Goal: Task Accomplishment & Management: Use online tool/utility

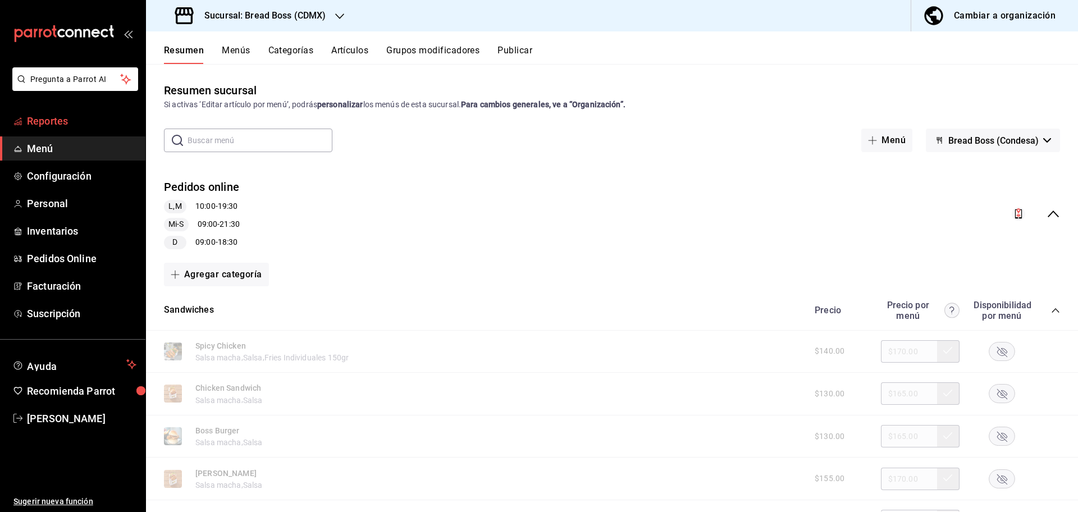
click at [79, 122] on span "Reportes" at bounding box center [81, 120] width 109 height 15
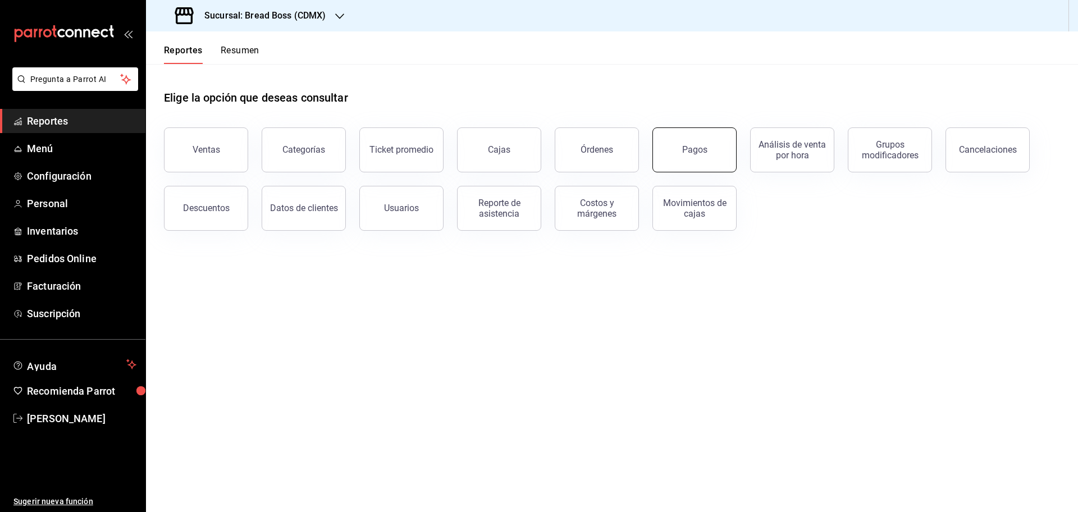
click at [721, 150] on button "Pagos" at bounding box center [694, 149] width 84 height 45
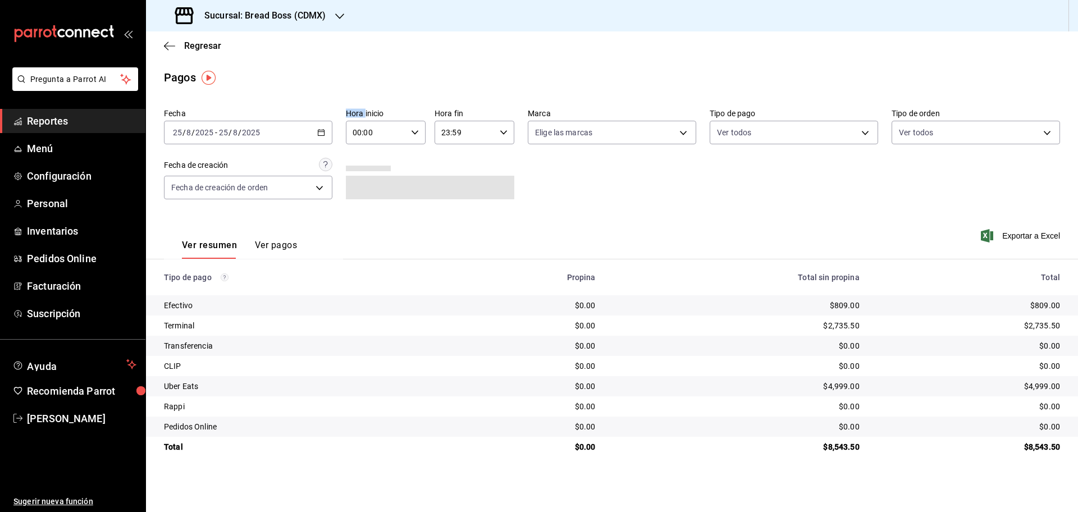
click at [326, 127] on div "[DATE] [DATE] - [DATE] [DATE]" at bounding box center [248, 133] width 168 height 24
click at [190, 295] on span "Rango de fechas" at bounding box center [216, 293] width 87 height 12
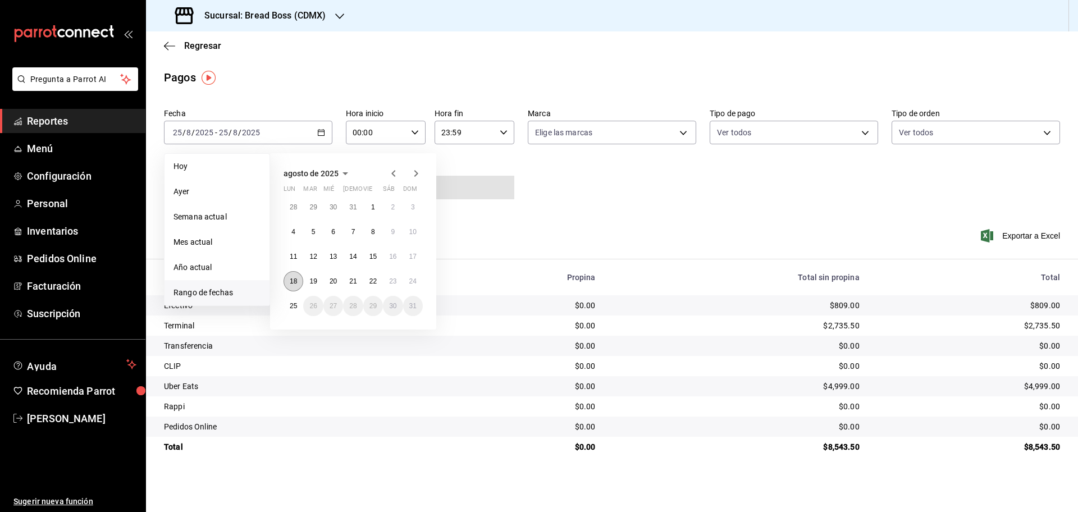
click at [291, 280] on abbr "18" at bounding box center [293, 281] width 7 height 8
click at [414, 282] on abbr "24" at bounding box center [412, 281] width 7 height 8
click at [292, 280] on abbr "18" at bounding box center [293, 281] width 7 height 8
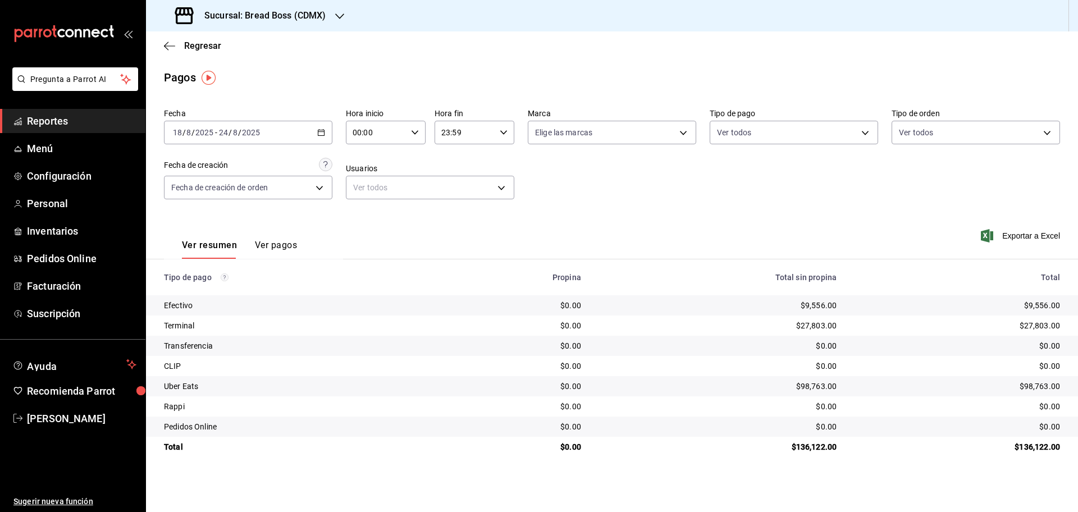
click at [322, 140] on div "[DATE] [DATE] - [DATE] [DATE]" at bounding box center [248, 133] width 168 height 24
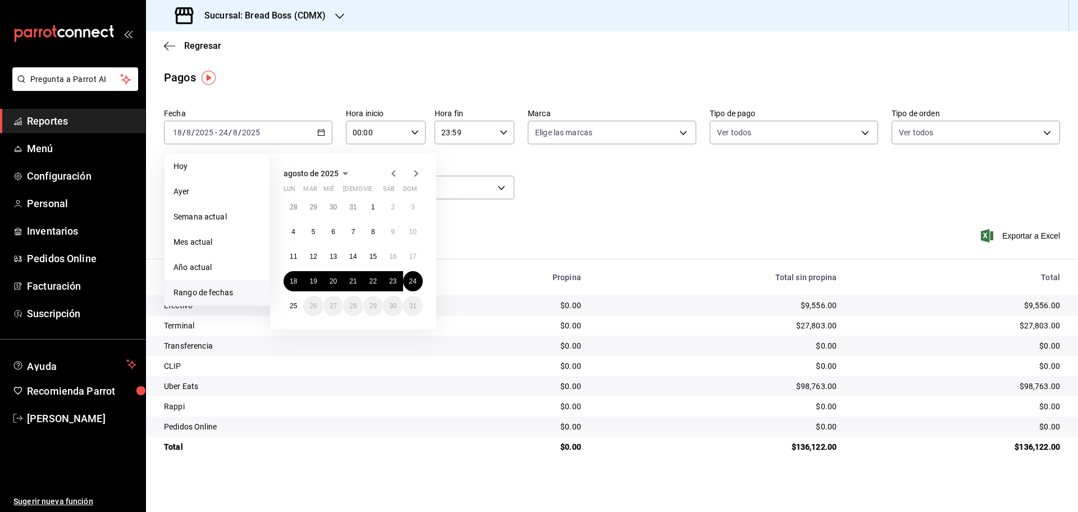
click at [734, 225] on div "Ver resumen Ver pagos Exportar a Excel" at bounding box center [612, 243] width 932 height 60
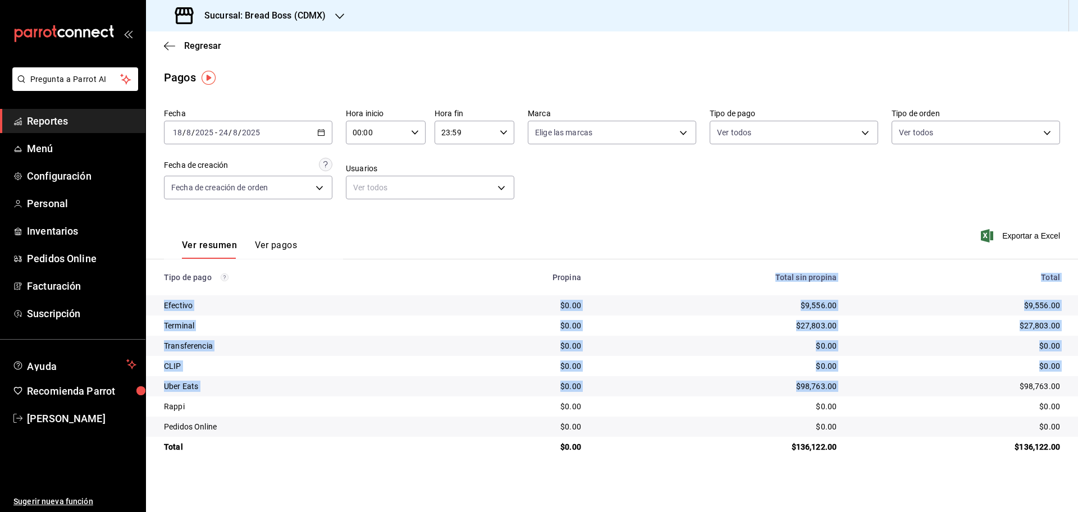
drag, startPoint x: 885, startPoint y: 384, endPoint x: 771, endPoint y: 282, distance: 152.7
click at [771, 282] on table "Tipo de pago Propina Total sin propina Total Efectivo $0.00 $9,556.00 $9,556.00…" at bounding box center [612, 358] width 932 height 198
click at [752, 360] on div "$0.00" at bounding box center [717, 365] width 237 height 11
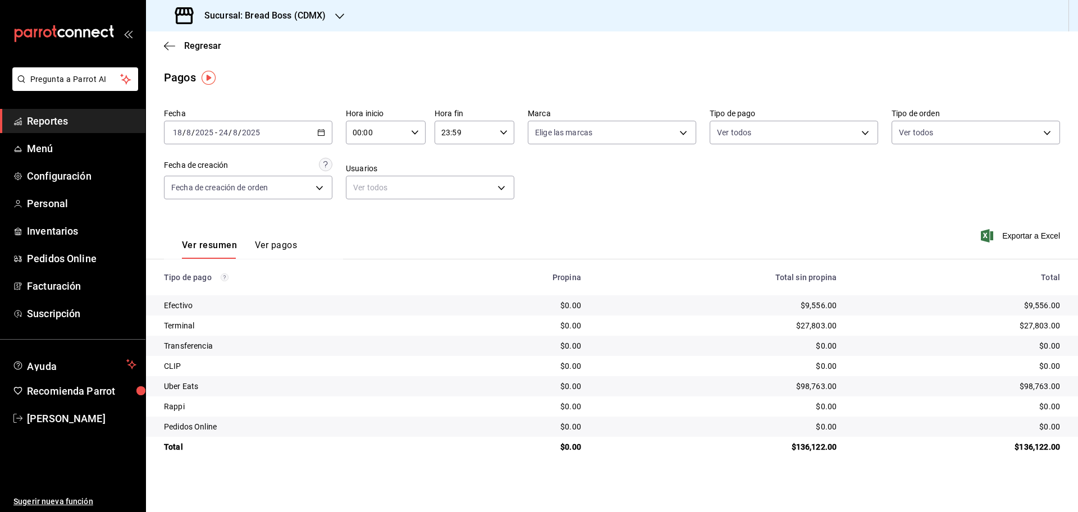
click at [52, 126] on span "Reportes" at bounding box center [81, 120] width 109 height 15
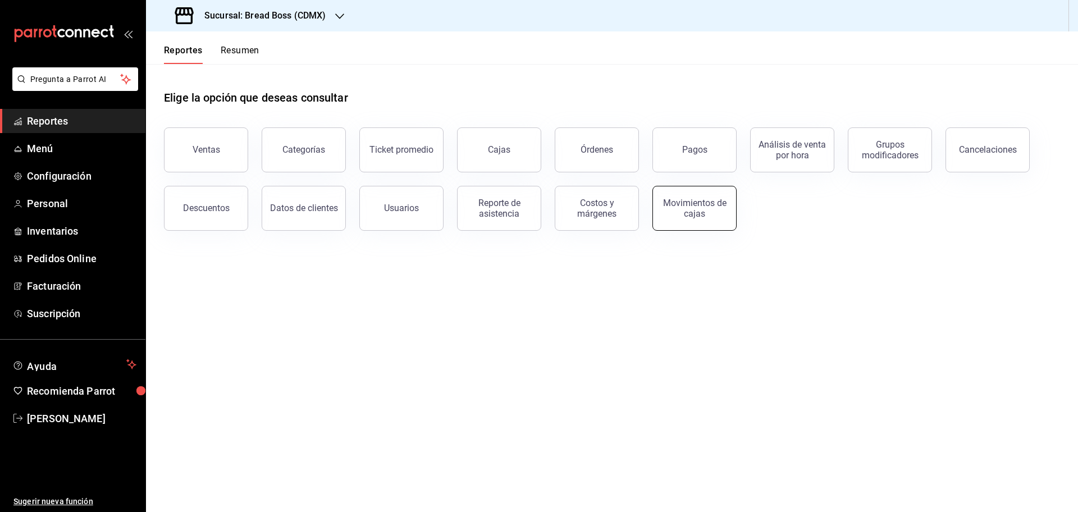
click at [728, 208] on button "Movimientos de cajas" at bounding box center [694, 208] width 84 height 45
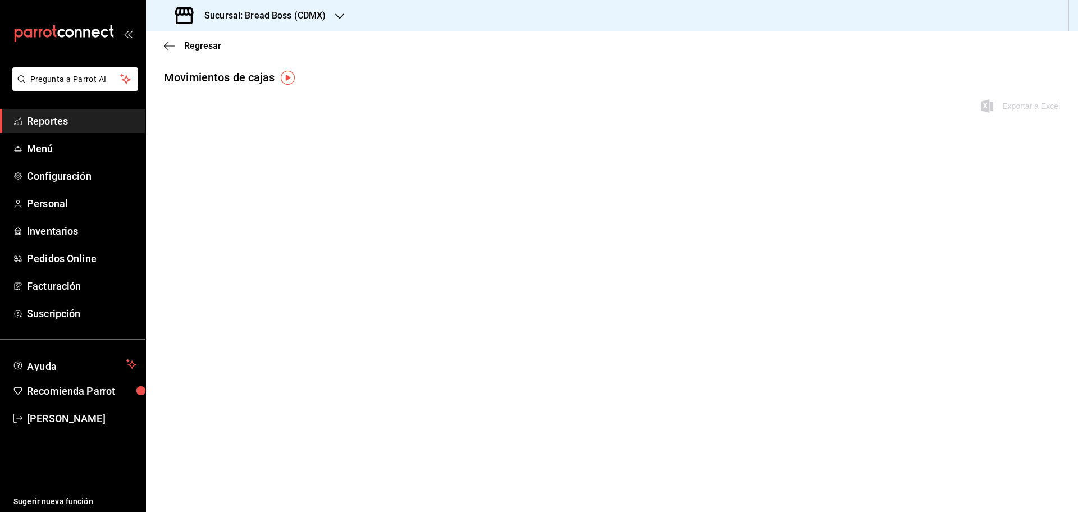
click at [707, 213] on main "Regresar Movimientos [PERSON_NAME] Exportar a Excel" at bounding box center [612, 271] width 932 height 481
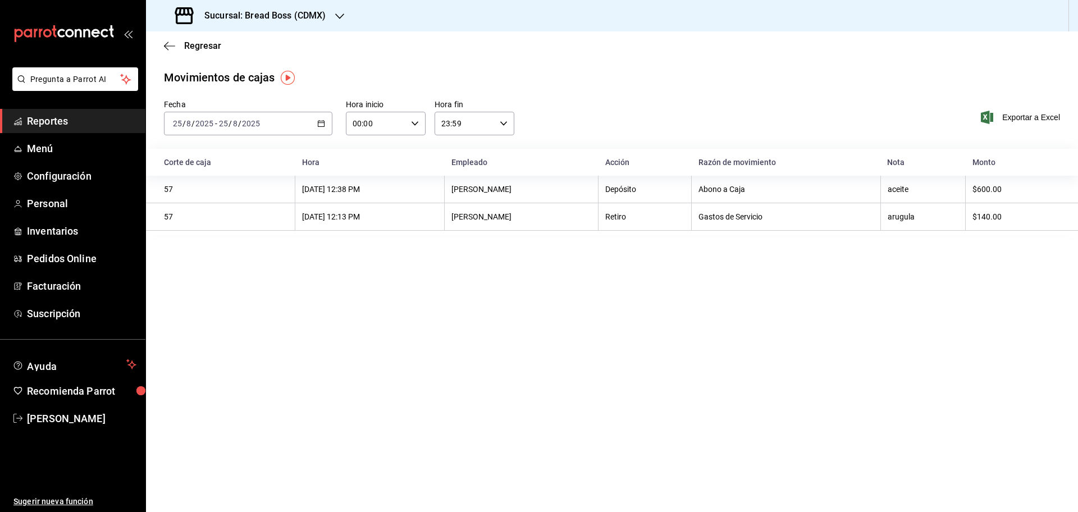
click at [312, 123] on div "[DATE] [DATE] - [DATE] [DATE]" at bounding box center [248, 124] width 168 height 24
click at [232, 283] on span "Rango de fechas" at bounding box center [216, 284] width 87 height 12
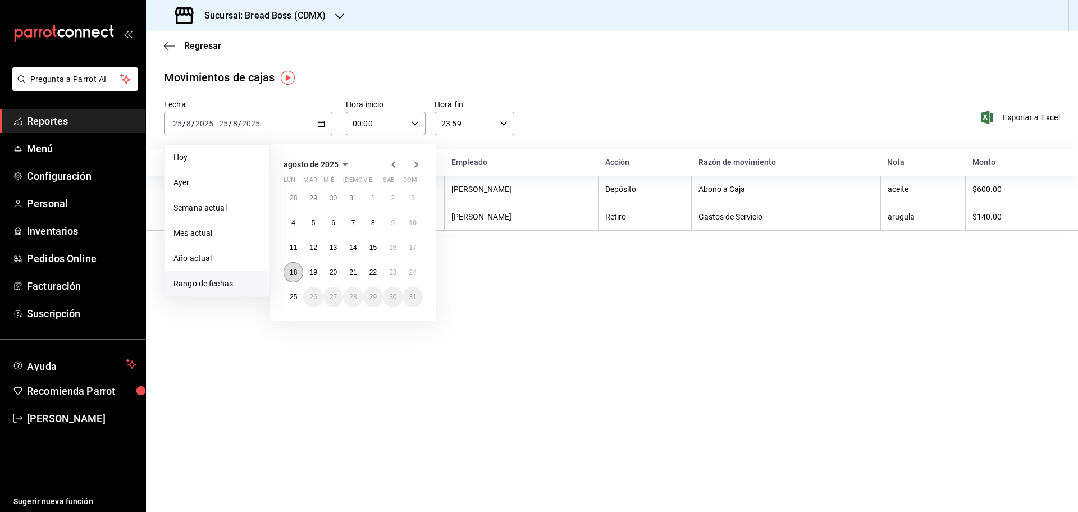
click at [295, 278] on button "18" at bounding box center [293, 272] width 20 height 20
click at [415, 268] on abbr "24" at bounding box center [412, 272] width 7 height 8
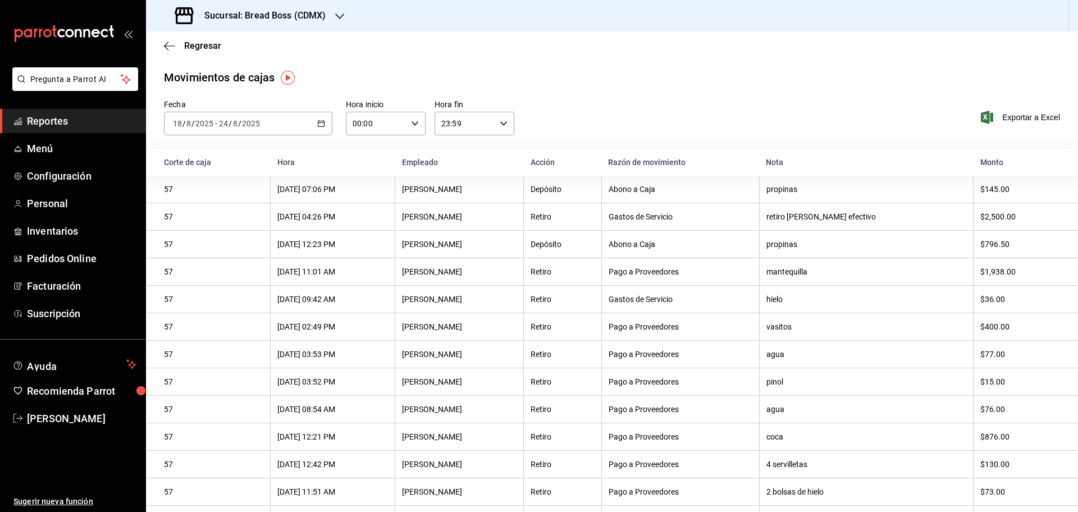
click at [58, 116] on span "Reportes" at bounding box center [81, 120] width 109 height 15
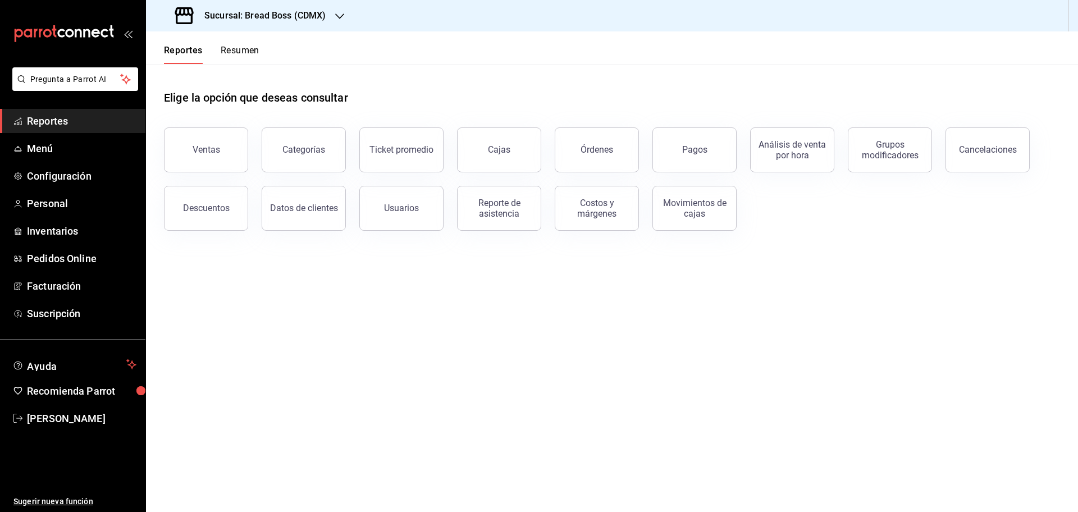
click at [303, 16] on h3 "Sucursal: Bread Boss (CDMX)" at bounding box center [260, 15] width 131 height 13
click at [242, 49] on div "Bread Boss ([GEOGRAPHIC_DATA])" at bounding box center [230, 49] width 150 height 12
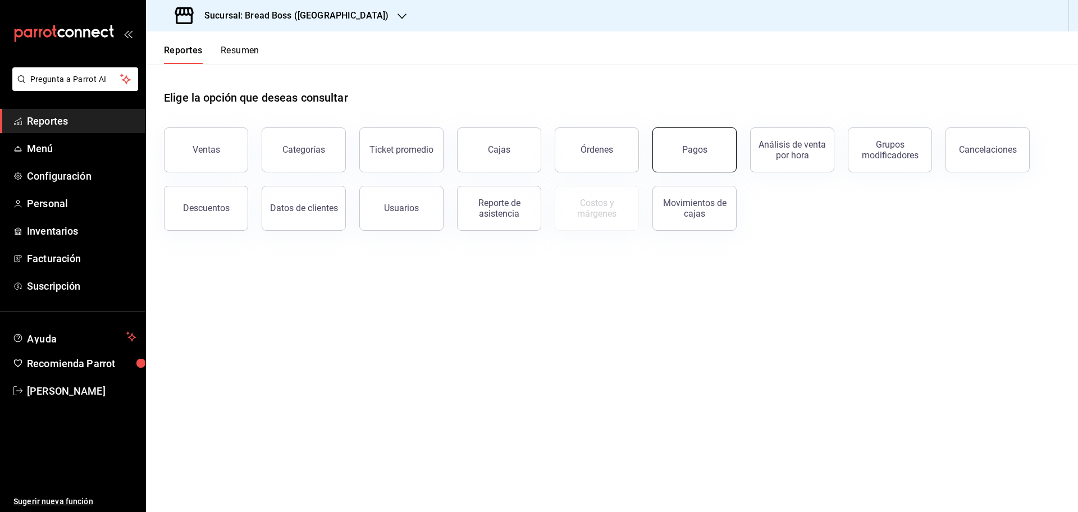
click at [690, 141] on button "Pagos" at bounding box center [694, 149] width 84 height 45
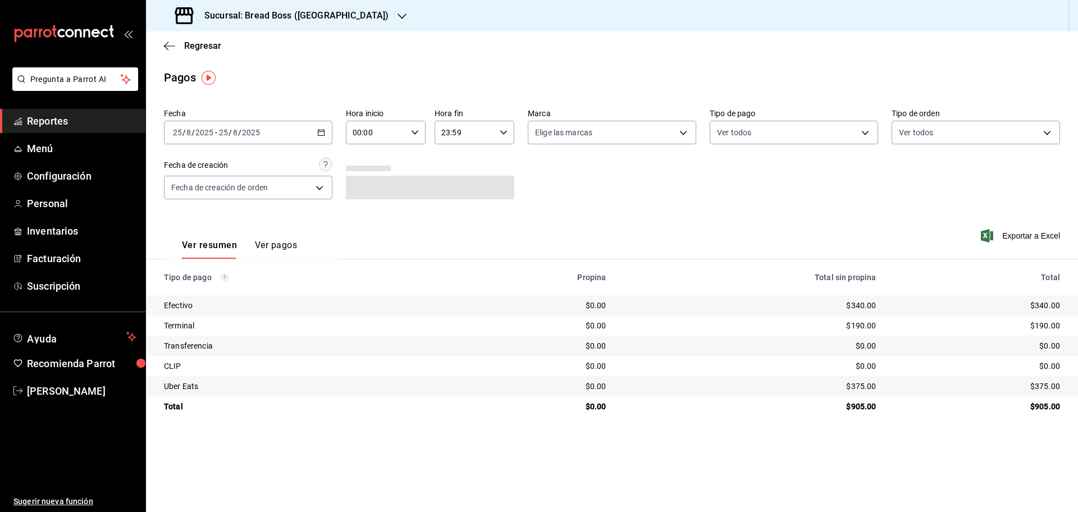
click at [291, 132] on div "[DATE] [DATE] - [DATE] [DATE]" at bounding box center [248, 133] width 168 height 24
click at [226, 250] on li "Mes actual" at bounding box center [216, 242] width 105 height 25
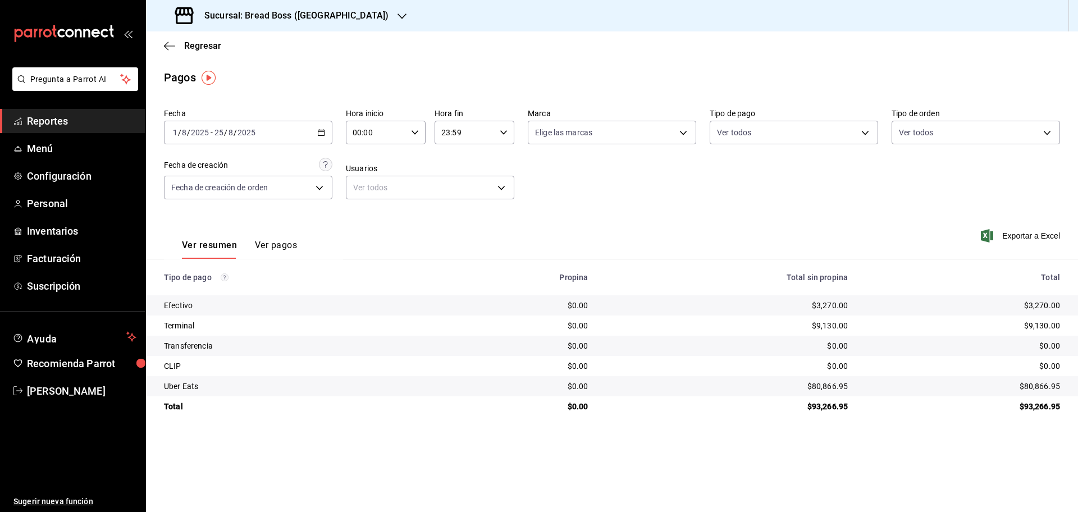
drag, startPoint x: 510, startPoint y: 420, endPoint x: 542, endPoint y: 235, distance: 187.4
click at [542, 235] on main "Regresar Pagos Fecha [DATE] [DATE] - [DATE] [DATE] Hora inicio 00:00 Hora inici…" at bounding box center [612, 271] width 932 height 481
click at [542, 235] on div "Ver resumen Ver pagos Exportar a Excel" at bounding box center [612, 243] width 932 height 60
click at [626, 307] on div "$3,270.00" at bounding box center [727, 305] width 242 height 11
click at [55, 118] on span "Reportes" at bounding box center [81, 120] width 109 height 15
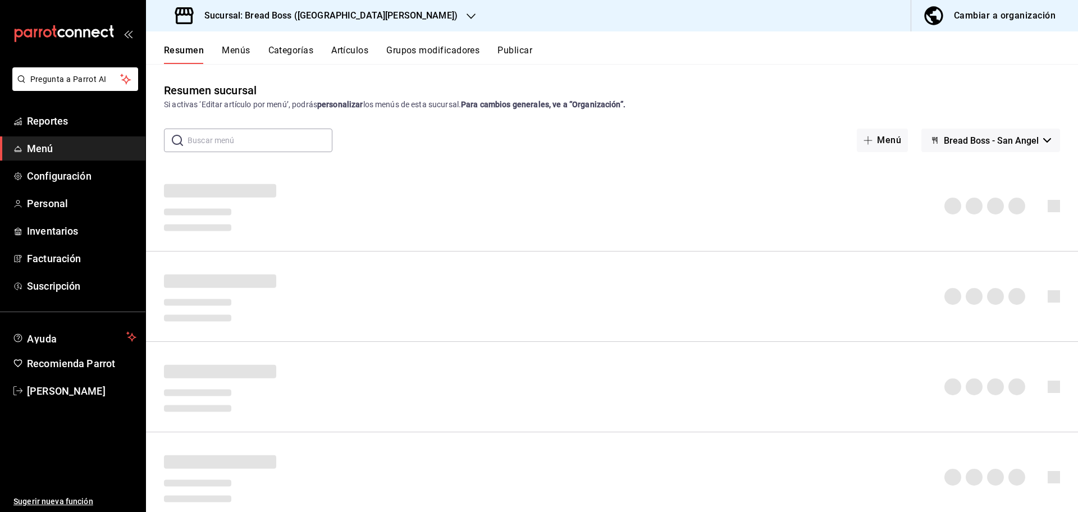
drag, startPoint x: 295, startPoint y: 20, endPoint x: 115, endPoint y: 61, distance: 184.9
click at [115, 61] on div "Pregunta a Parrot AI Reportes Menú Configuración Personal Inventarios Facturaci…" at bounding box center [539, 256] width 1078 height 512
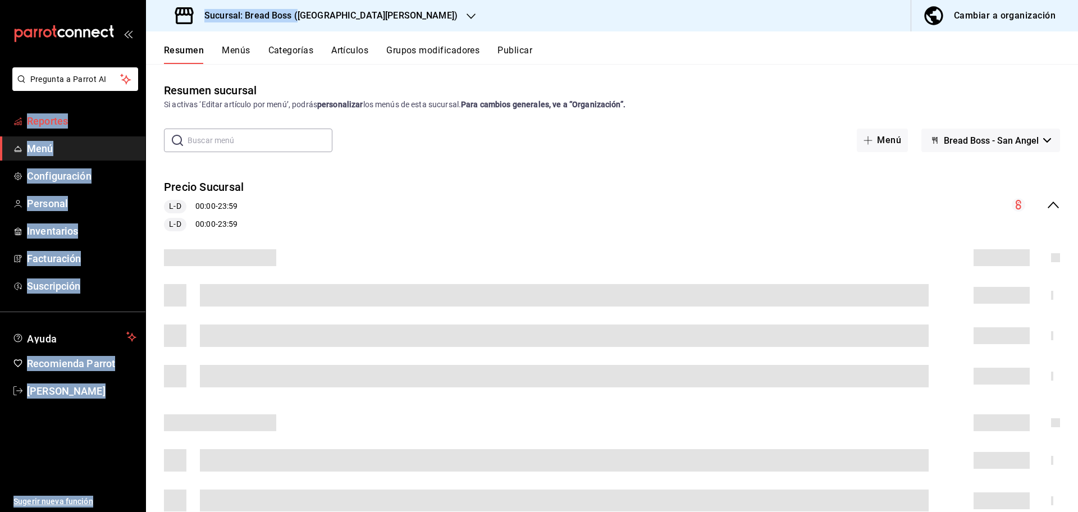
click at [80, 131] on link "Reportes" at bounding box center [72, 121] width 145 height 24
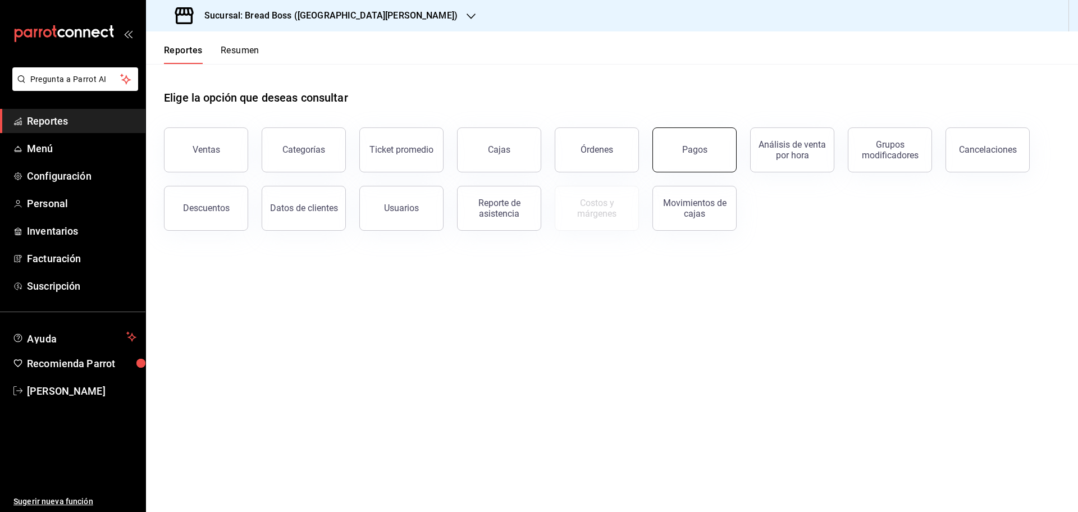
click at [706, 143] on button "Pagos" at bounding box center [694, 149] width 84 height 45
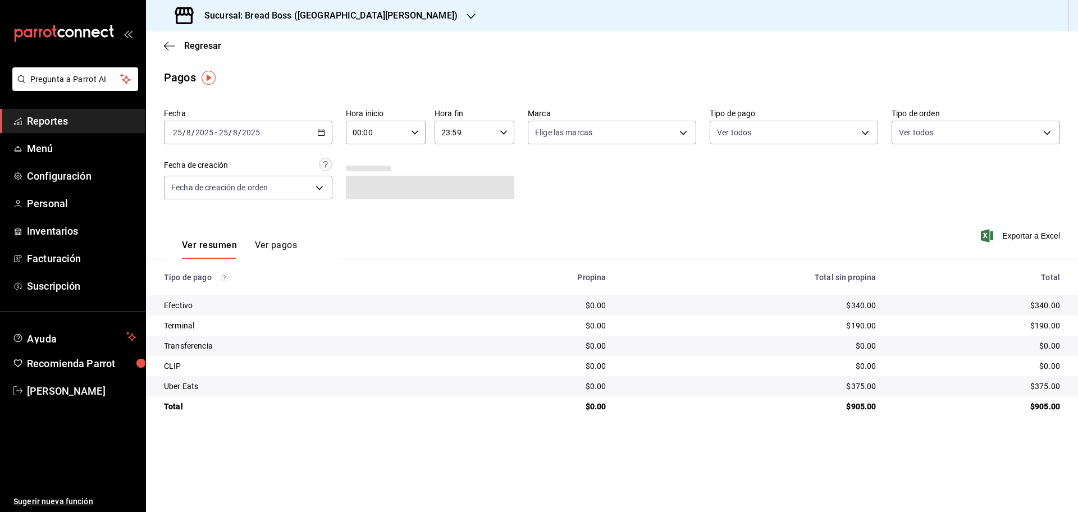
click at [309, 140] on div "[DATE] [DATE] - [DATE] [DATE]" at bounding box center [248, 133] width 168 height 24
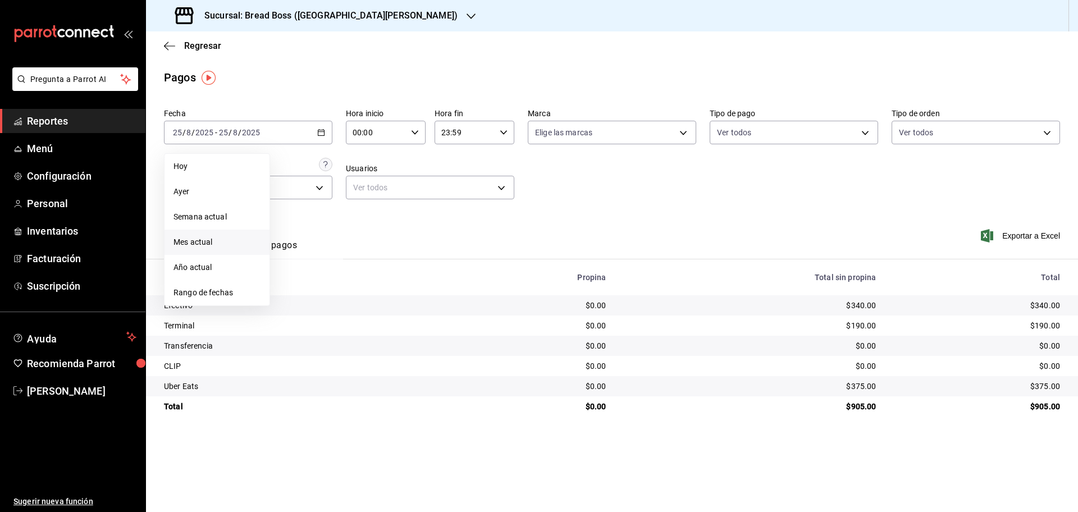
click at [228, 249] on li "Mes actual" at bounding box center [216, 242] width 105 height 25
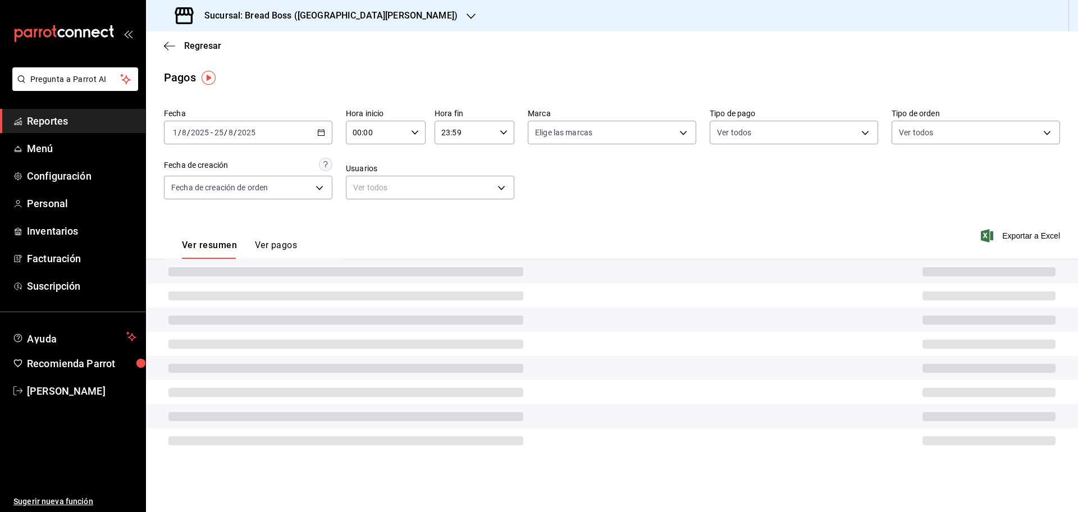
click at [228, 249] on button "Ver resumen" at bounding box center [209, 249] width 55 height 19
